Goal: Navigation & Orientation: Find specific page/section

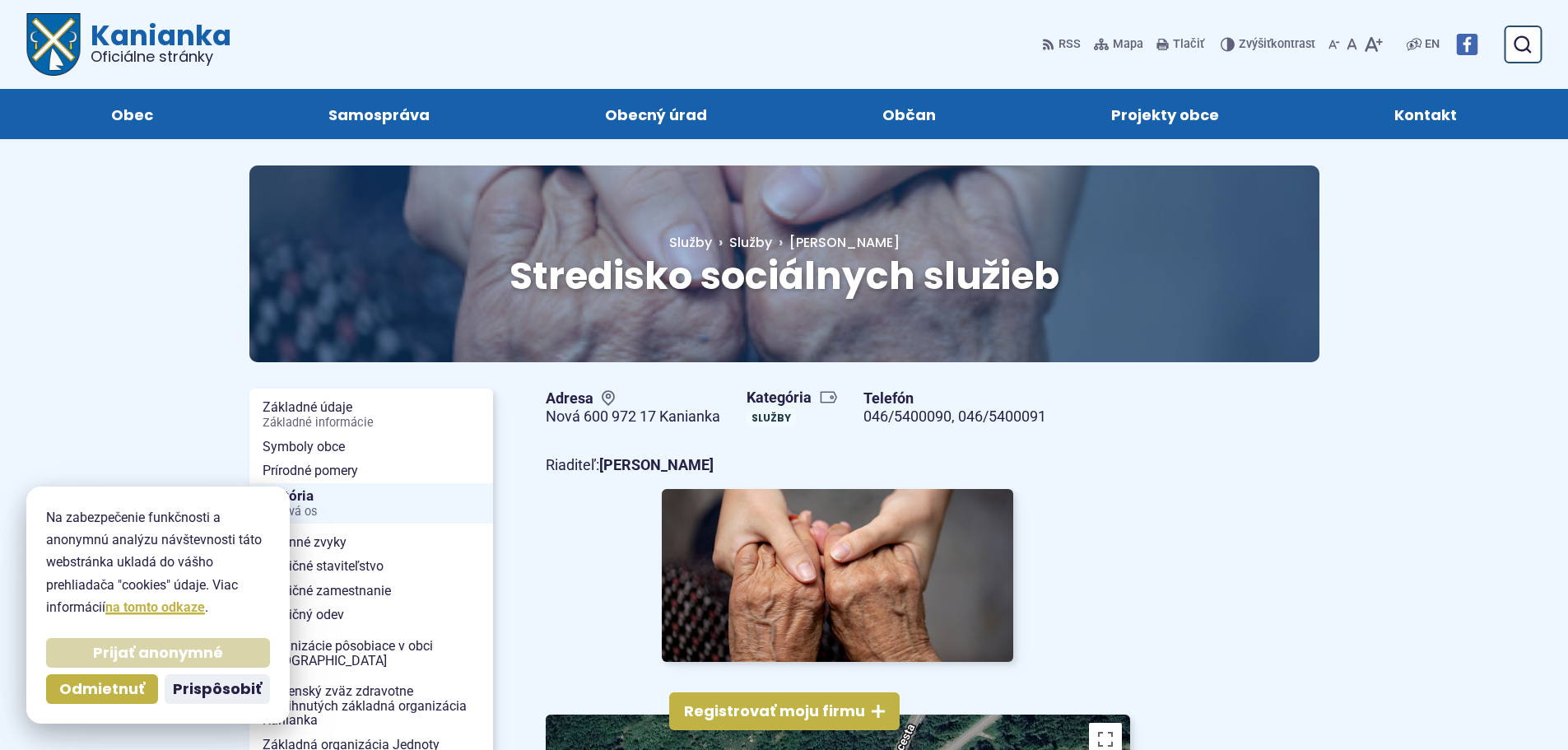
click at [156, 649] on span "Prijať anonymné" at bounding box center [157, 653] width 130 height 19
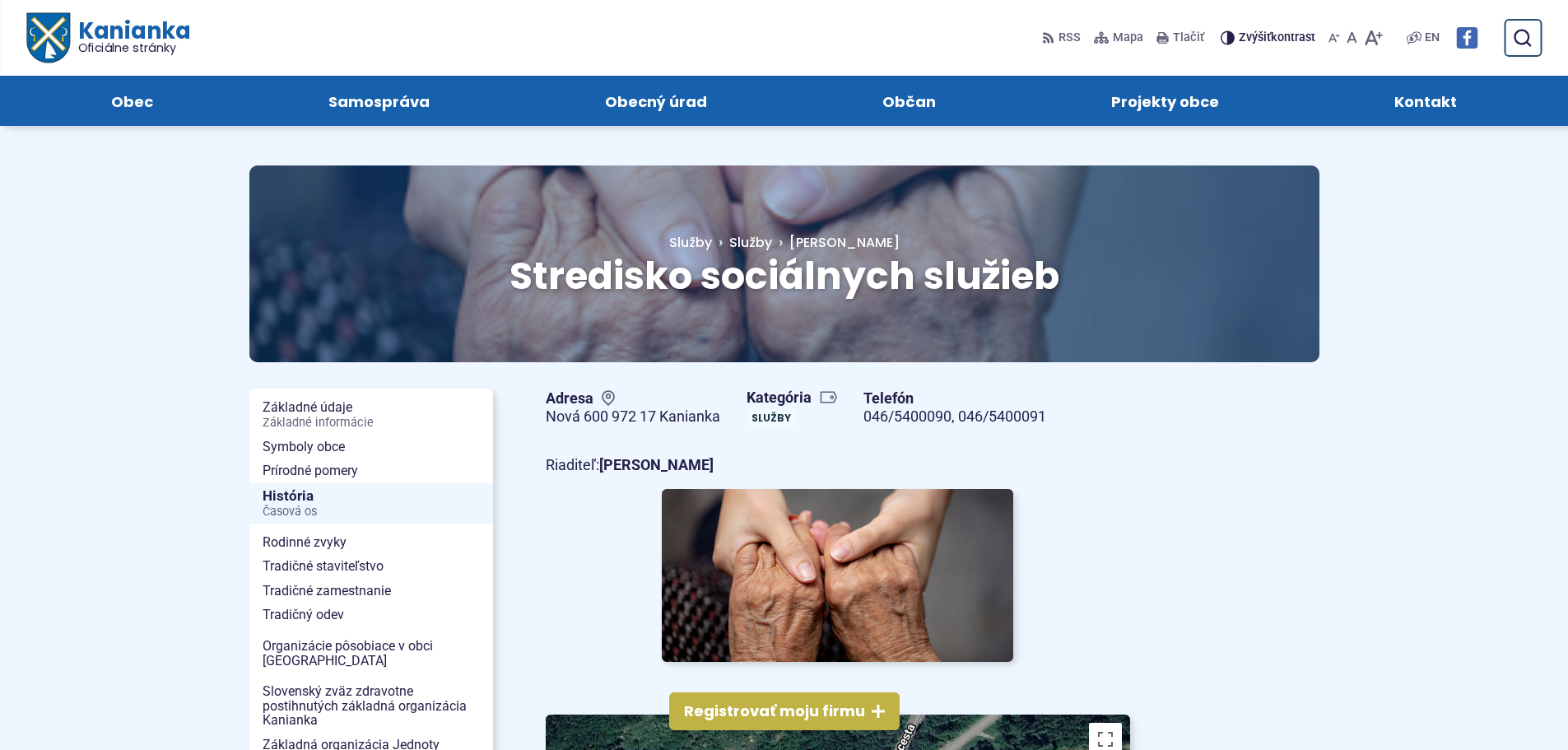
click at [1270, 38] on span "Znížiť Zvýšiť kontrast" at bounding box center [1277, 38] width 76 height 14
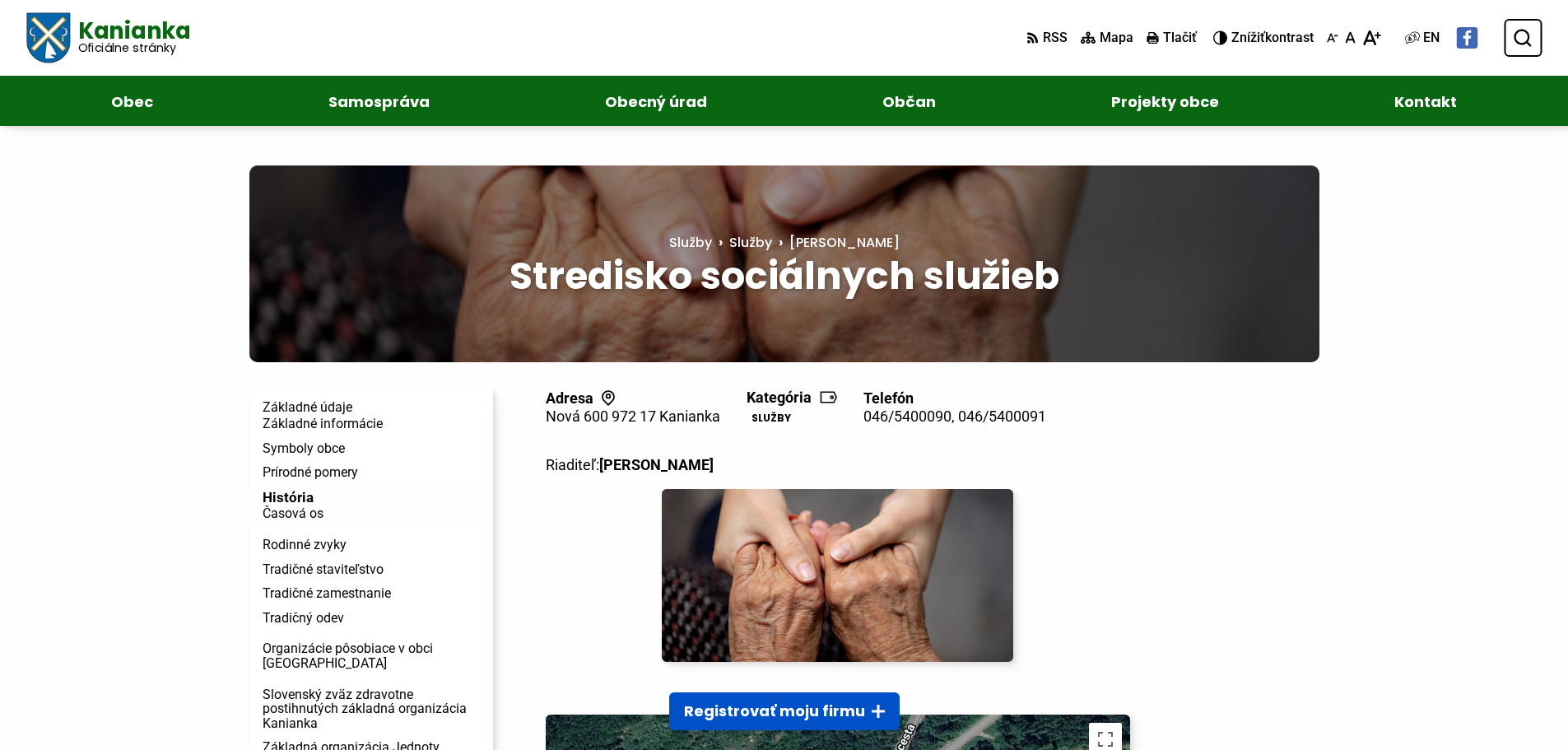
click at [1267, 39] on span "Znížiť Zvýšiť kontrast" at bounding box center [1272, 38] width 82 height 15
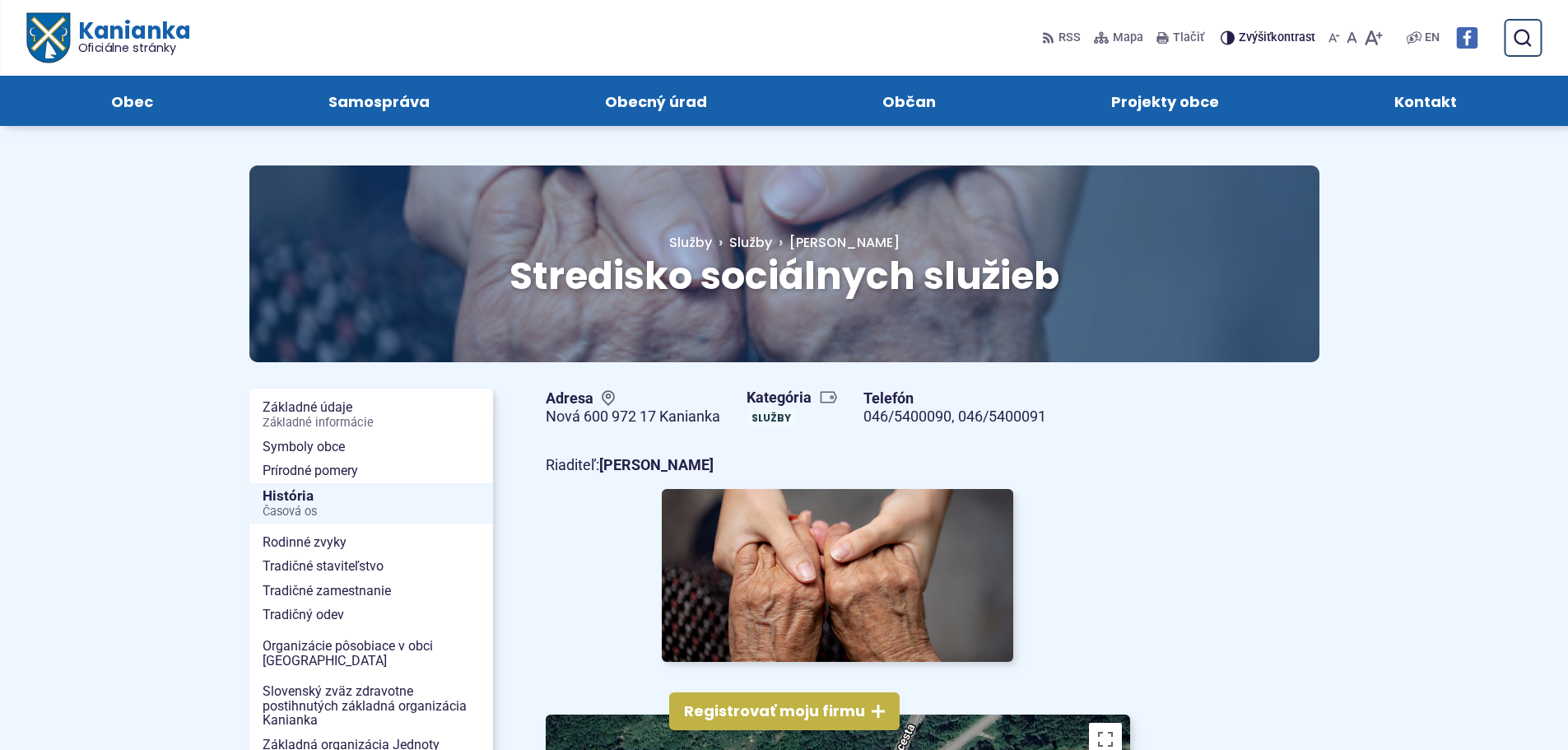
click at [1267, 39] on span "Znížiť Zvýšiť kontrast" at bounding box center [1277, 38] width 76 height 14
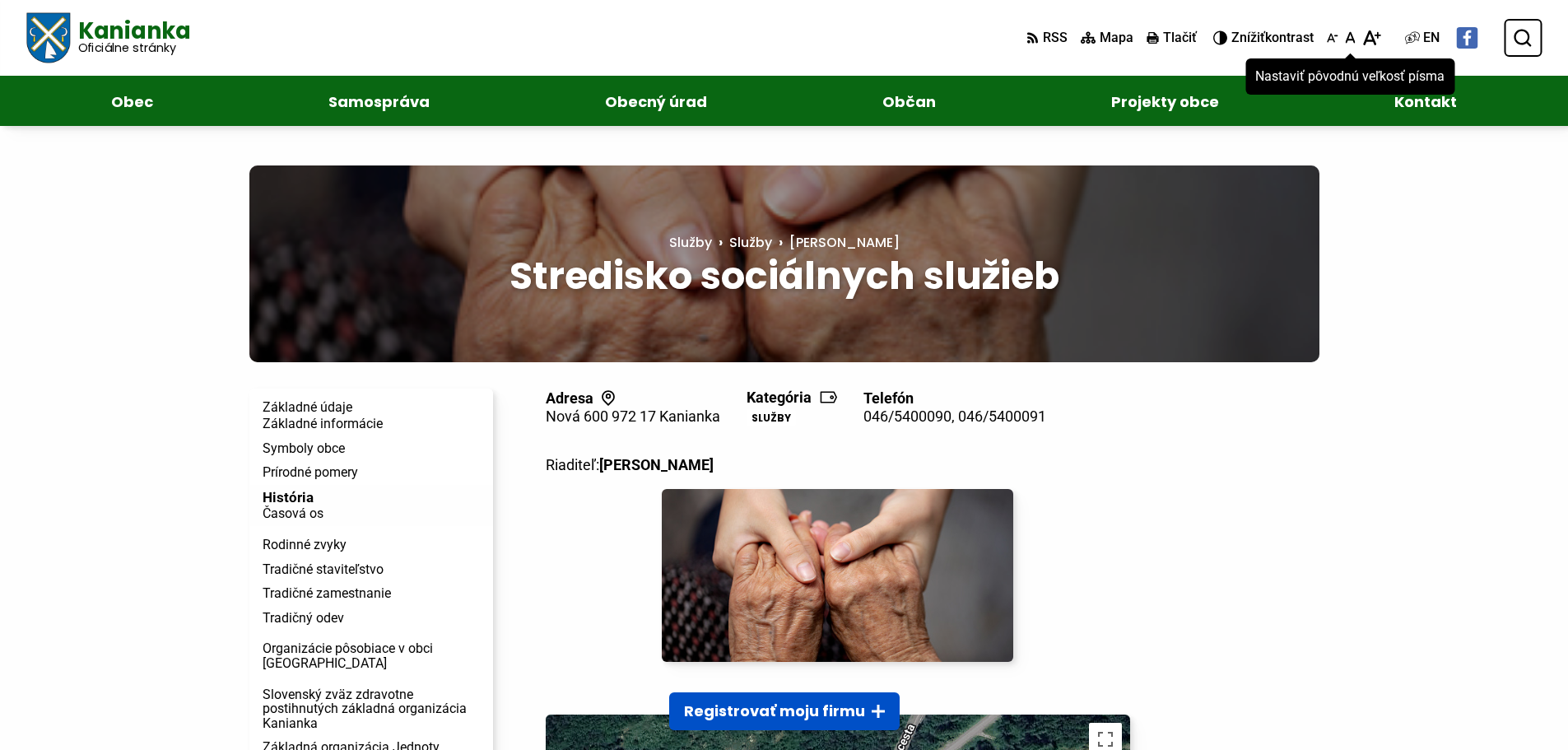
click at [1350, 36] on icon "Nastaviť pôvodnú veľkosť písma" at bounding box center [1350, 38] width 11 height 15
click at [1373, 36] on icon "Zväčšiť veľkosť písma" at bounding box center [1372, 38] width 19 height 15
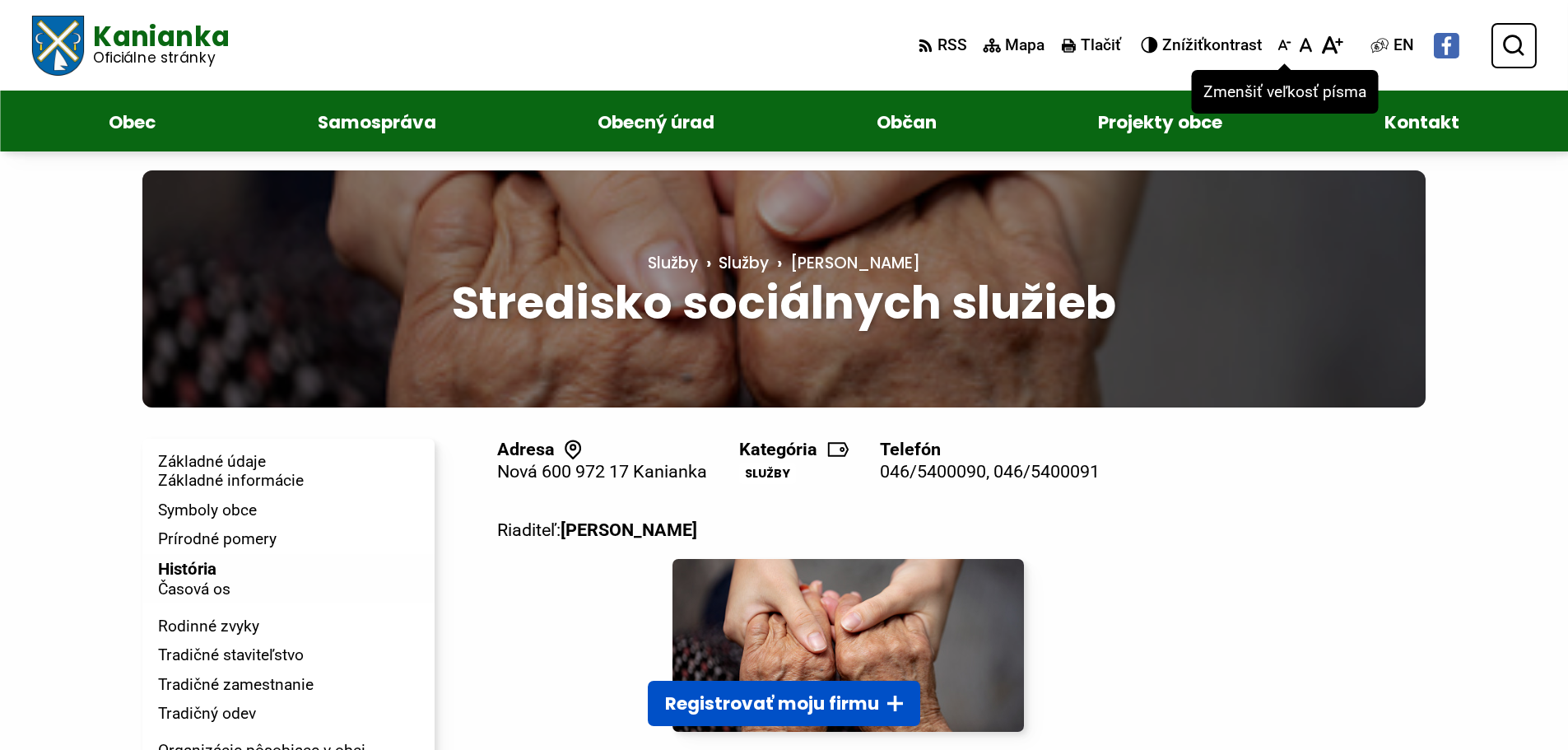
click at [1286, 50] on icon "Zmenšiť veľkosť písma" at bounding box center [1284, 46] width 14 height 18
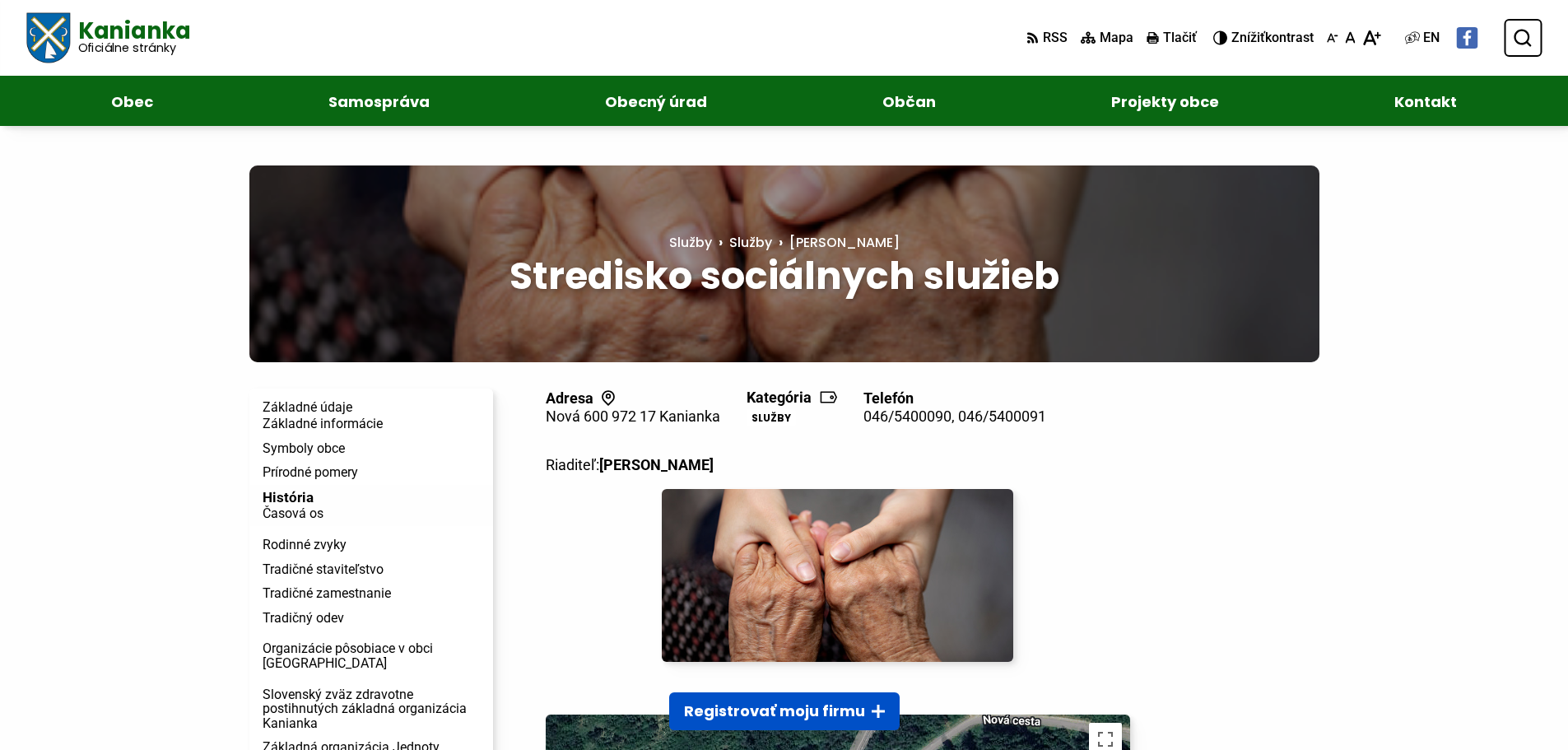
click at [1286, 50] on button "Znížiť Zvýšiť kontrast Znížiť Zvýšiť kontrast" at bounding box center [1265, 38] width 103 height 35
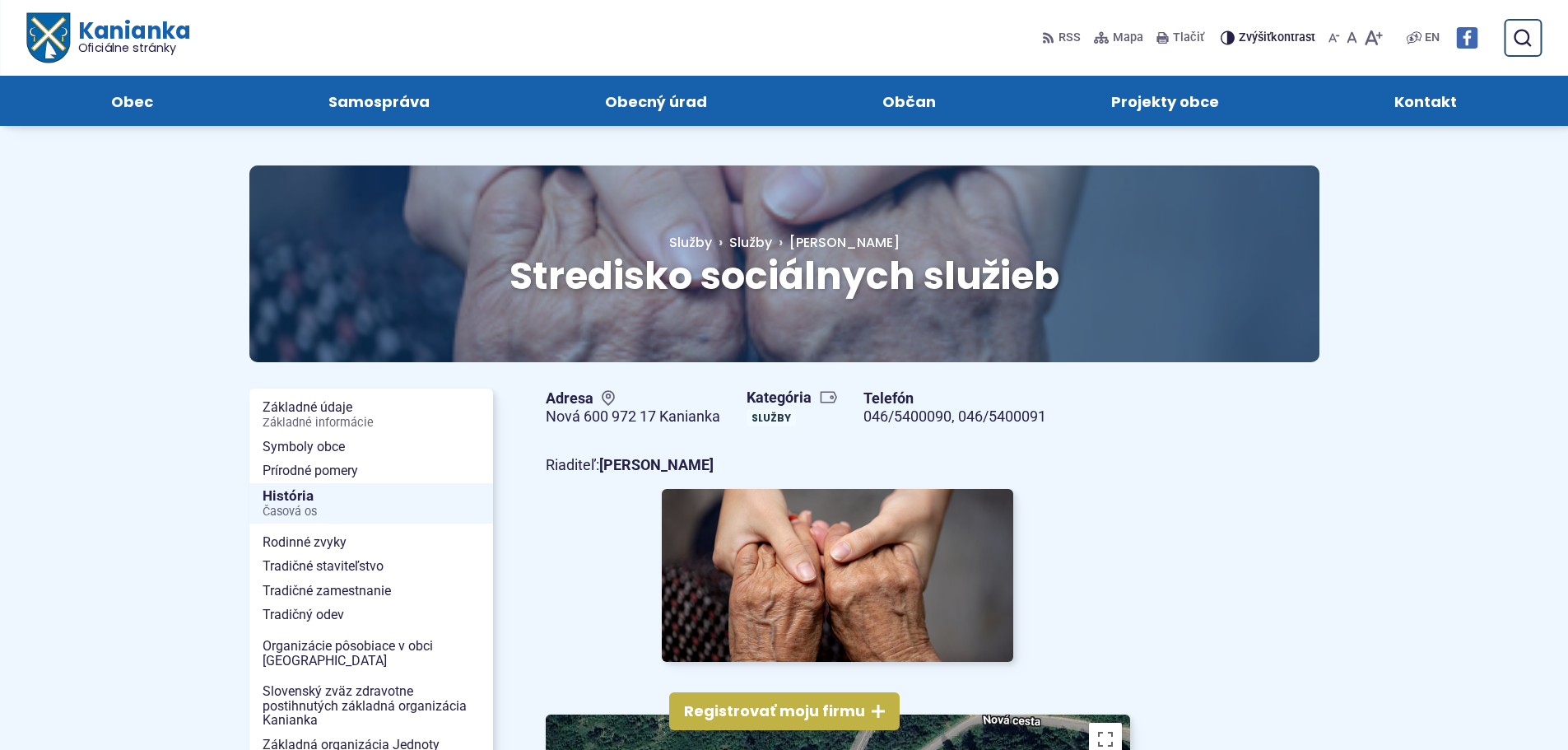
click at [1305, 41] on span "Znížiť Zvýšiť kontrast" at bounding box center [1277, 38] width 76 height 14
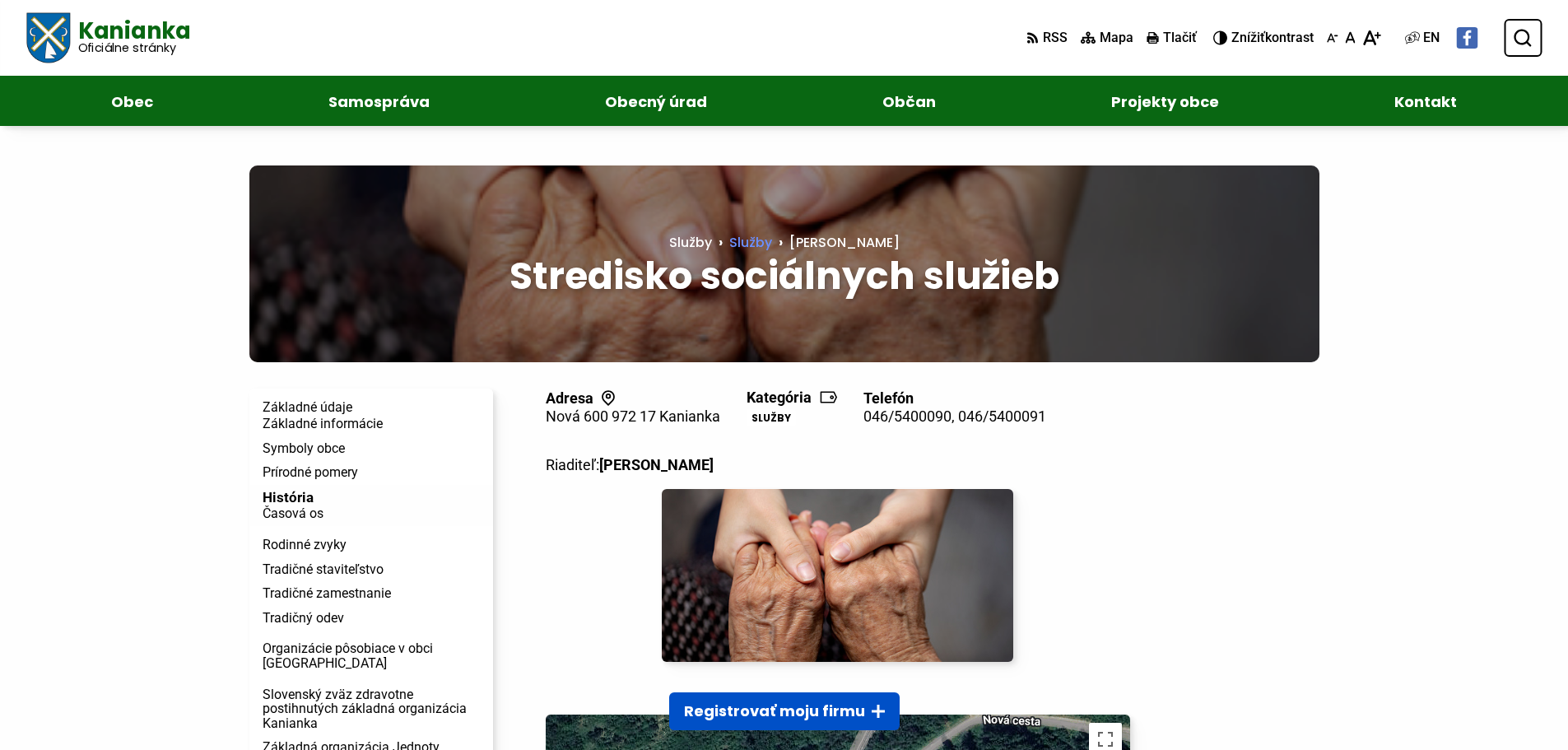
click at [772, 237] on span "Služby" at bounding box center [751, 242] width 43 height 19
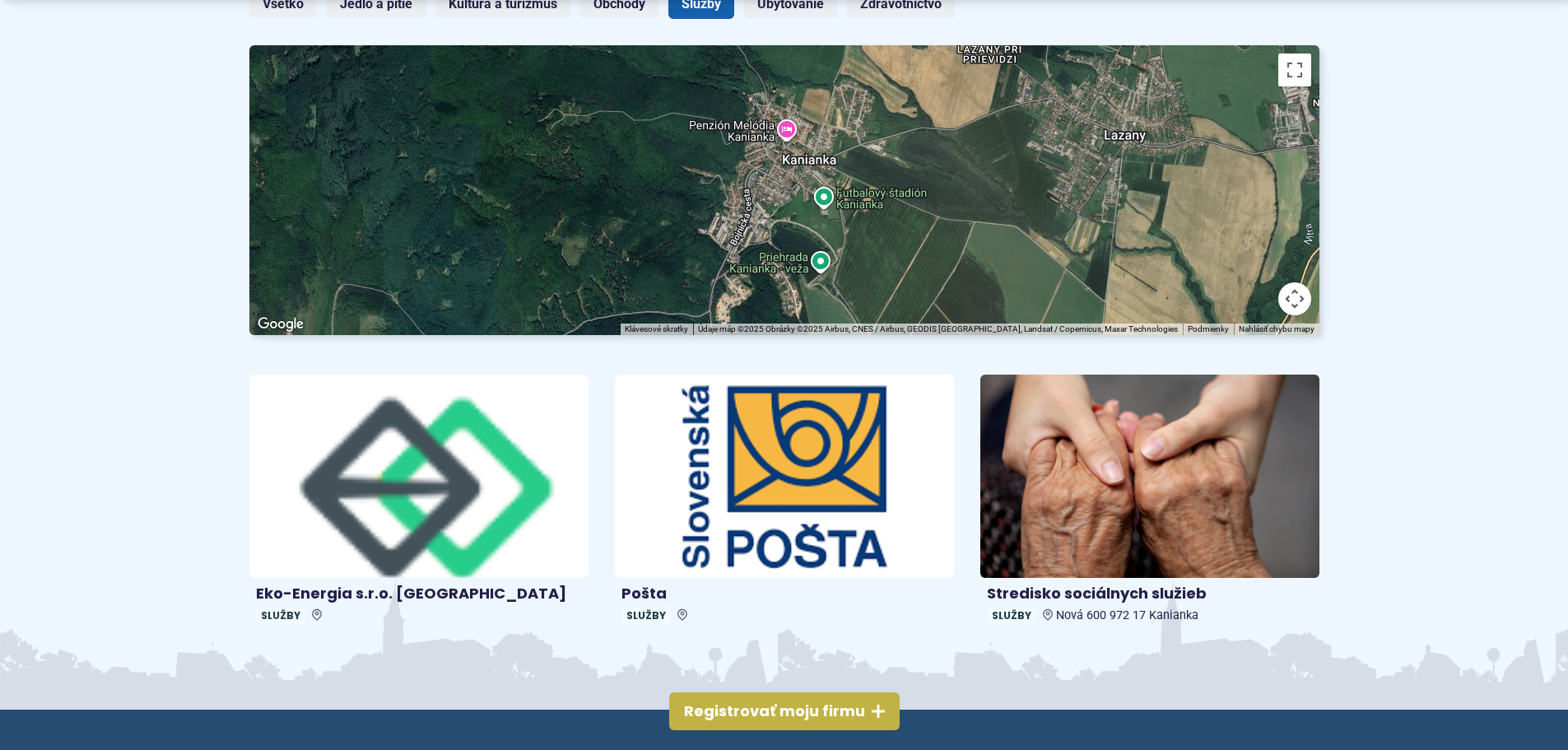
scroll to position [576, 0]
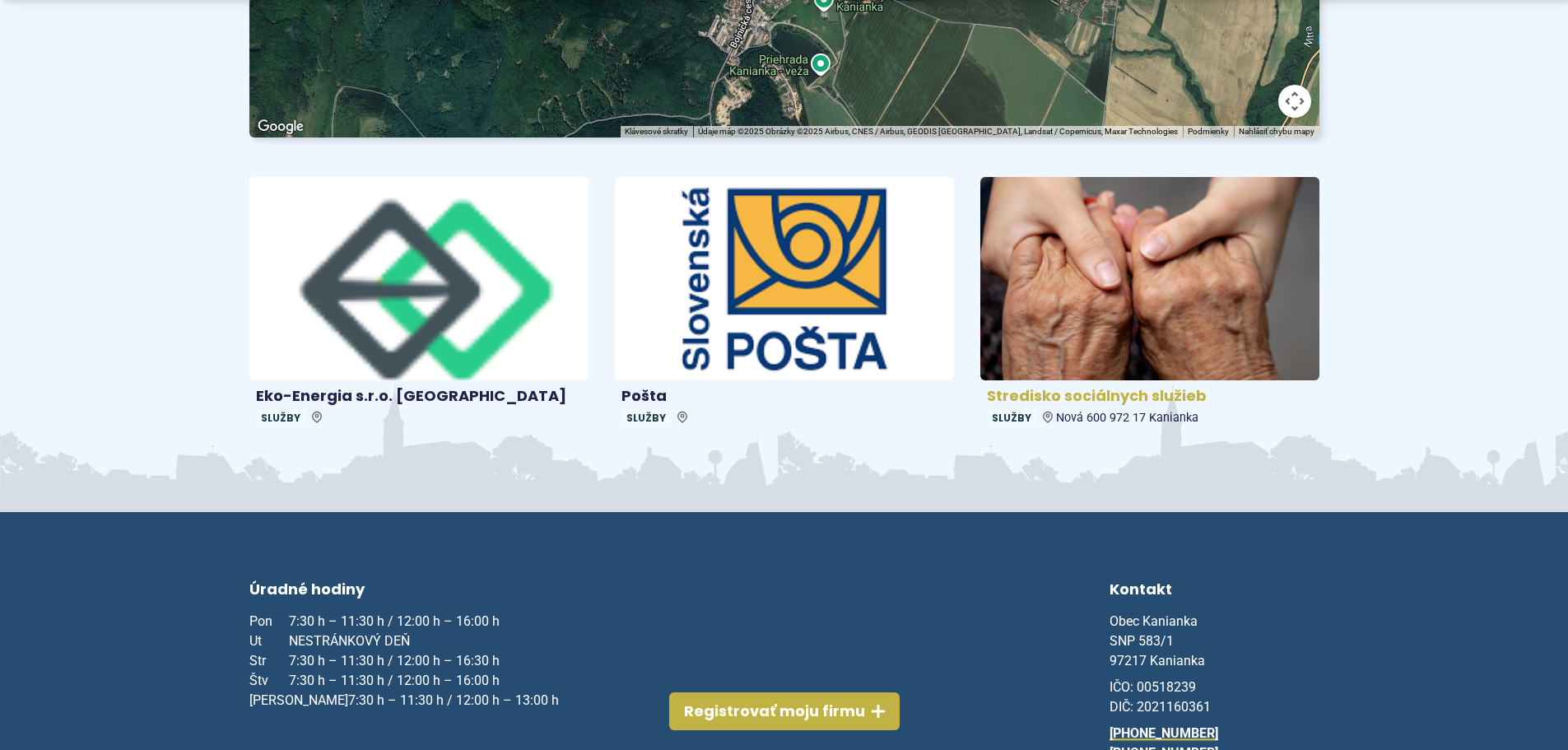
click at [1156, 400] on h4 "Stredisko sociálnych služieb" at bounding box center [1150, 396] width 326 height 19
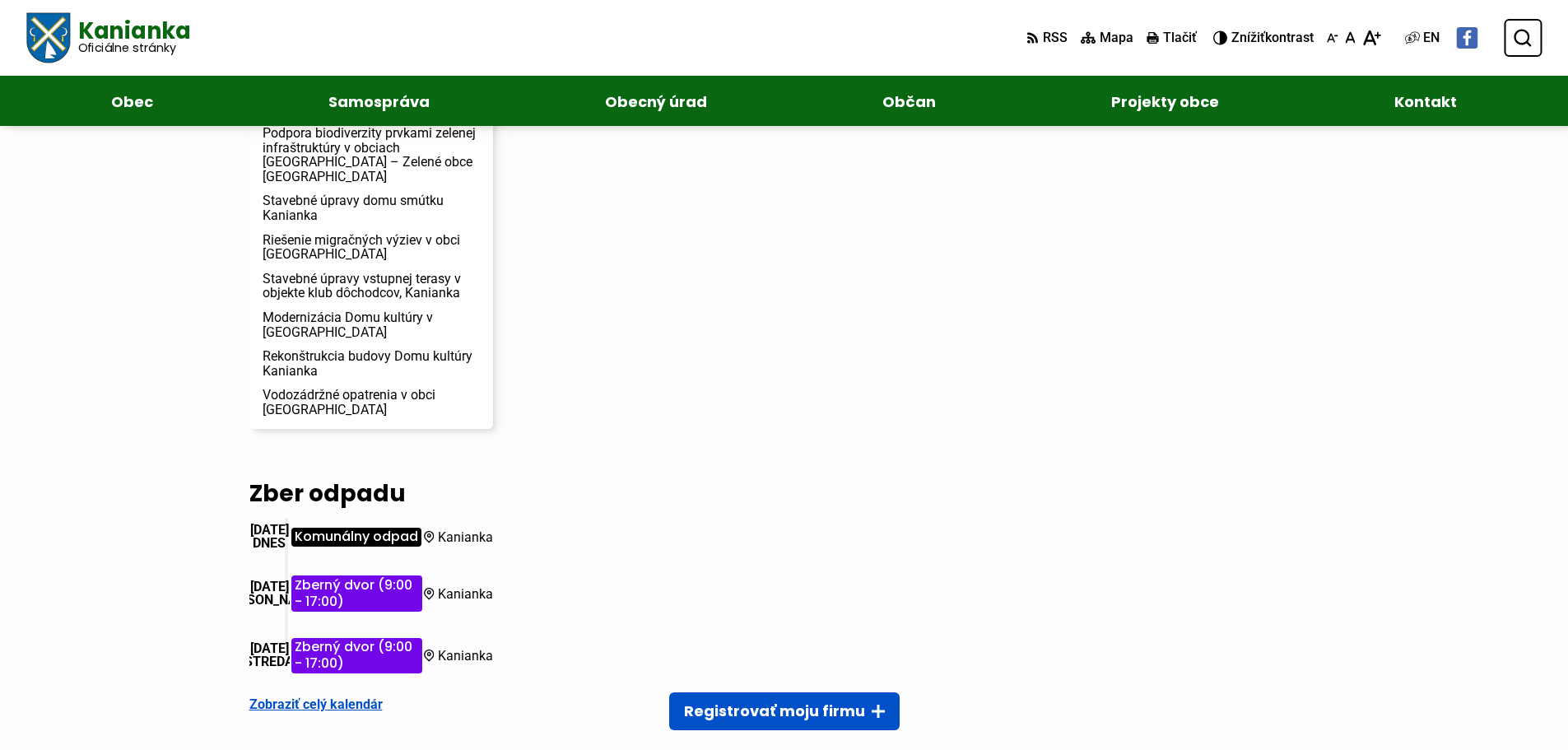
scroll to position [1526, 0]
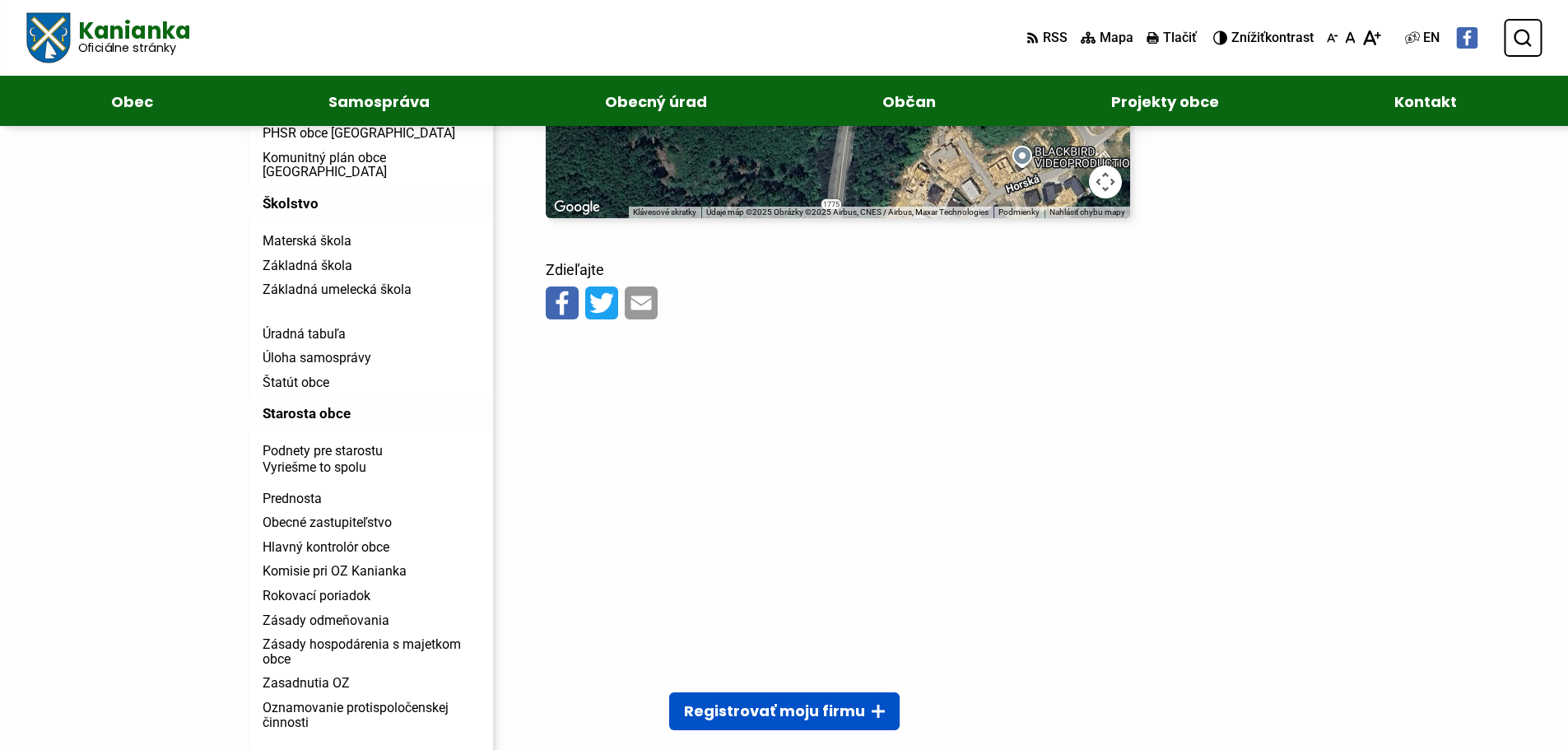
drag, startPoint x: 647, startPoint y: 444, endPoint x: 671, endPoint y: 449, distance: 24.5
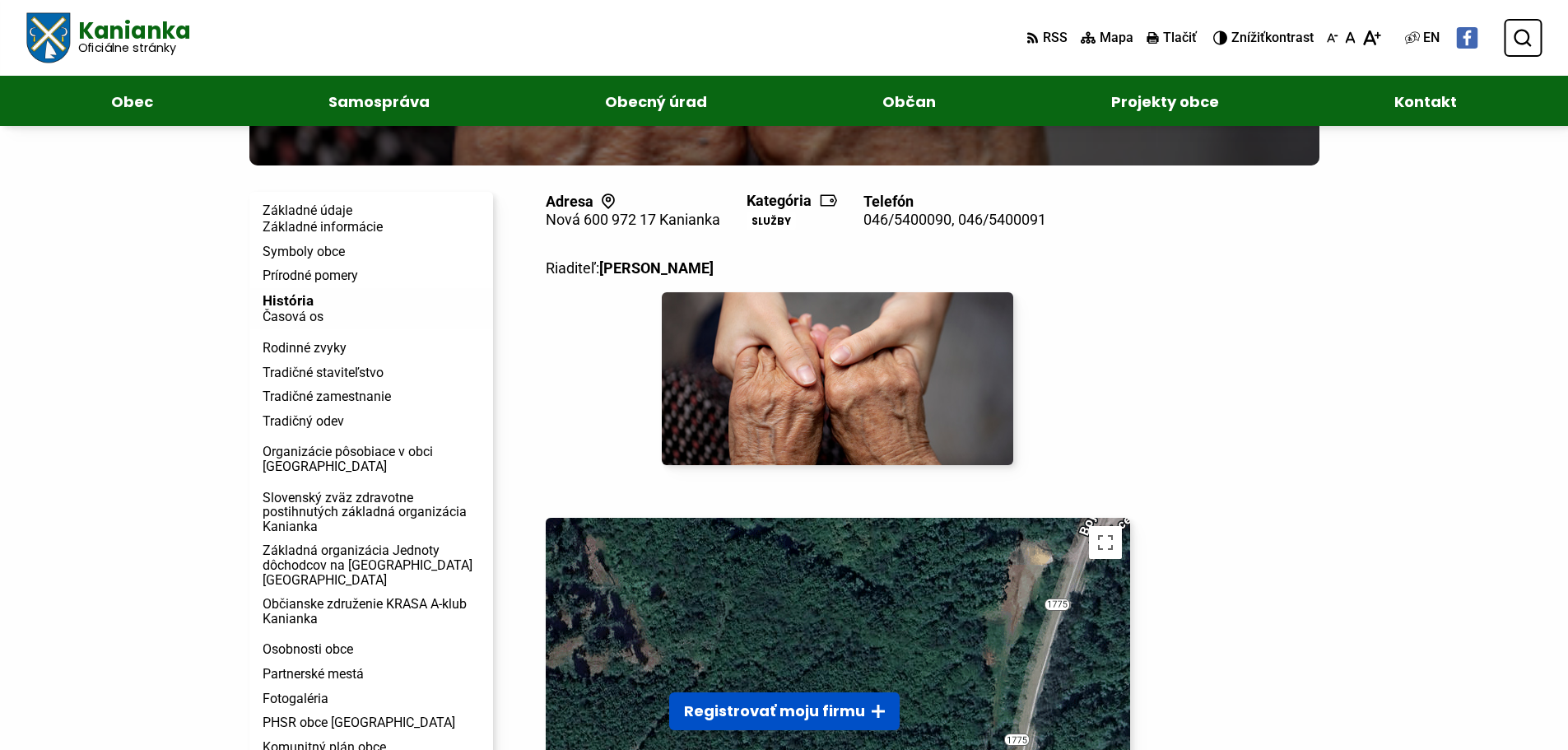
scroll to position [0, 0]
